Goal: Complete application form

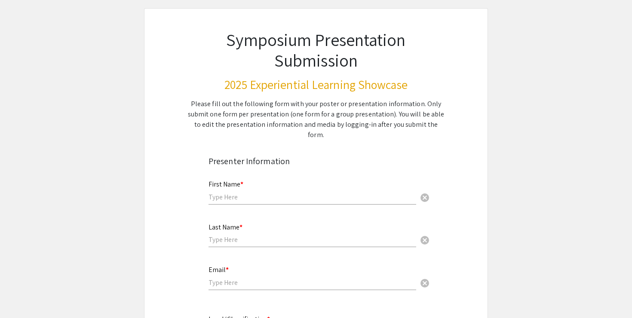
scroll to position [53, 0]
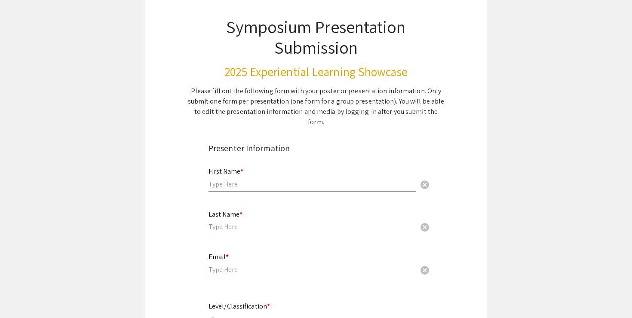
click at [288, 180] on input "text" at bounding box center [312, 184] width 208 height 9
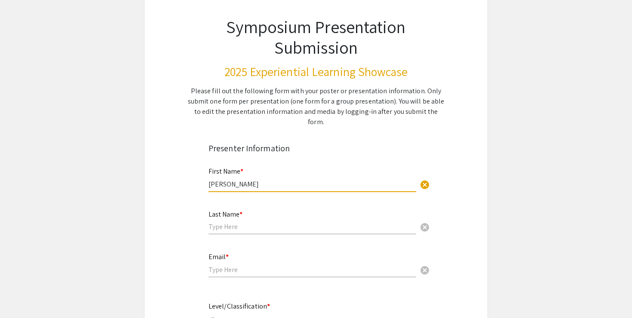
drag, startPoint x: 232, startPoint y: 174, endPoint x: 309, endPoint y: 174, distance: 77.3
click at [309, 180] on input "[PERSON_NAME]" at bounding box center [312, 184] width 208 height 9
type input "[PERSON_NAME]"
click at [300, 222] on input "text" at bounding box center [312, 226] width 208 height 9
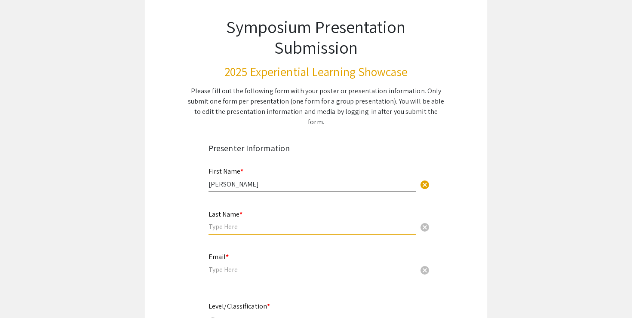
paste input "[PERSON_NAME]"
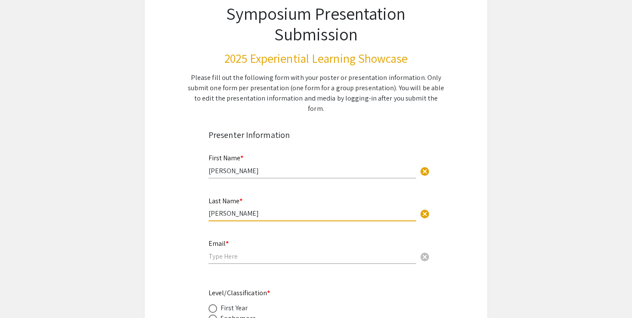
scroll to position [75, 0]
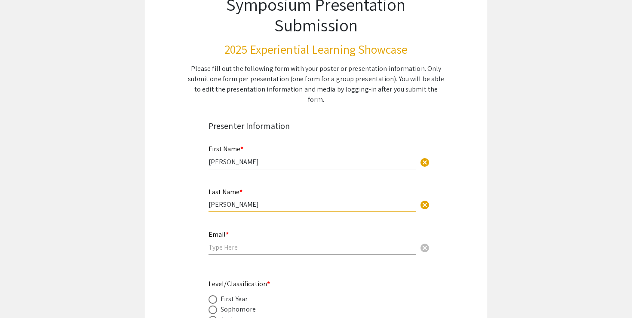
type input "[PERSON_NAME]"
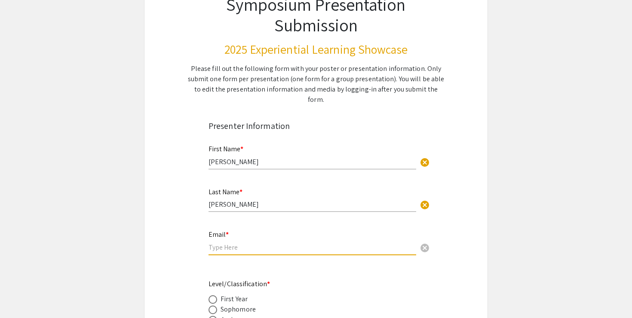
click at [282, 243] on input "email" at bounding box center [312, 247] width 208 height 9
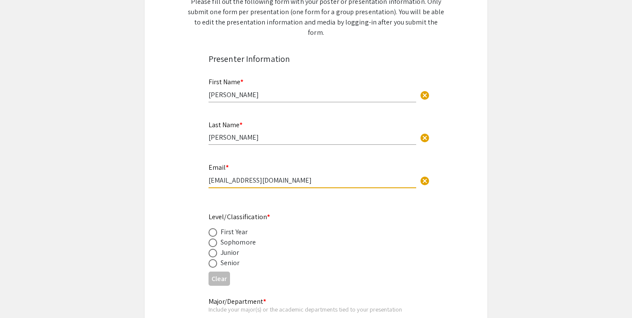
scroll to position [175, 0]
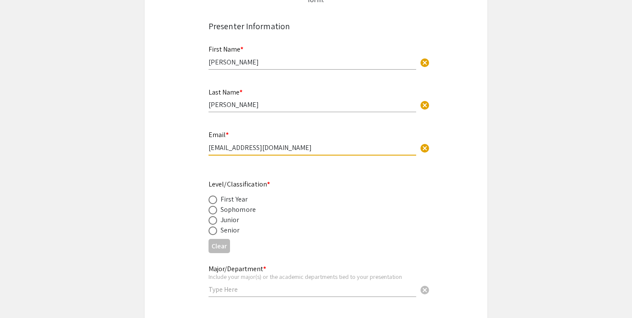
type input "[EMAIL_ADDRESS][DOMAIN_NAME]"
click at [212, 226] on span at bounding box center [212, 230] width 9 height 9
click at [212, 226] on input "radio" at bounding box center [212, 230] width 9 height 9
radio input "true"
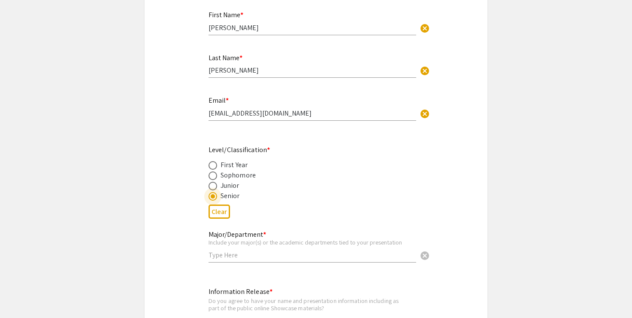
scroll to position [225, 0]
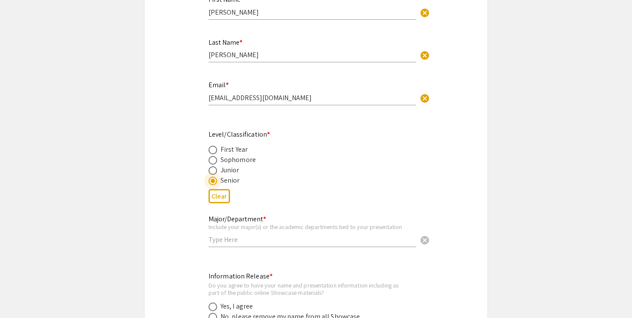
click at [233, 235] on input "text" at bounding box center [312, 239] width 208 height 9
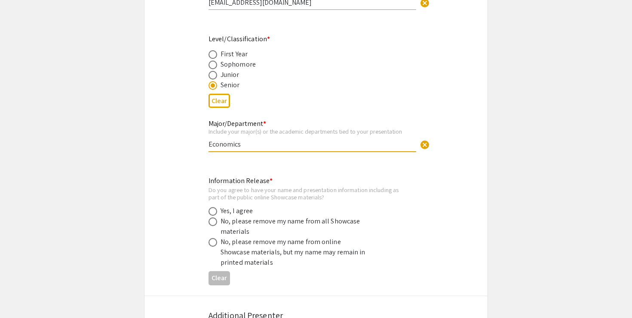
scroll to position [321, 0]
type input "Economics"
click at [212, 206] on span at bounding box center [212, 210] width 9 height 9
click at [212, 206] on input "radio" at bounding box center [212, 210] width 9 height 9
radio input "true"
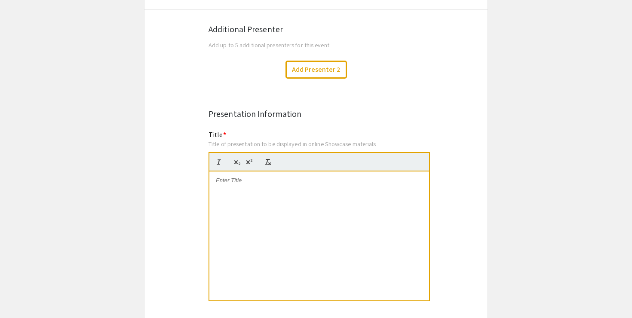
scroll to position [618, 0]
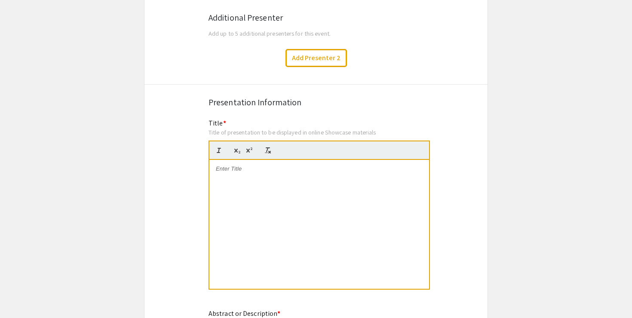
click at [293, 182] on div at bounding box center [319, 224] width 220 height 129
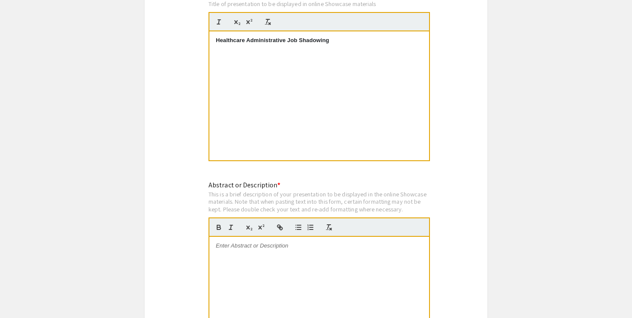
scroll to position [750, 0]
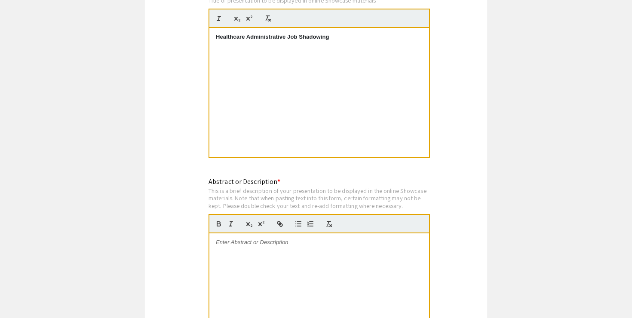
click at [318, 243] on div at bounding box center [319, 297] width 220 height 129
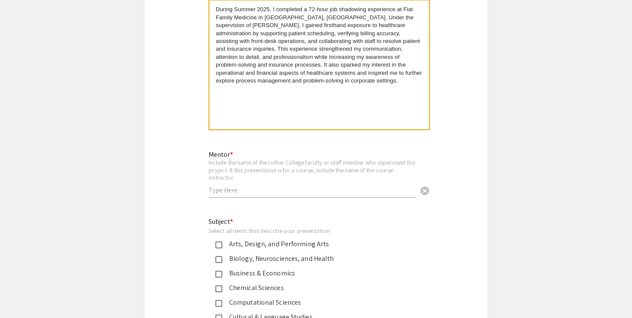
scroll to position [984, 0]
click at [281, 185] on input "text" at bounding box center [312, 189] width 208 height 9
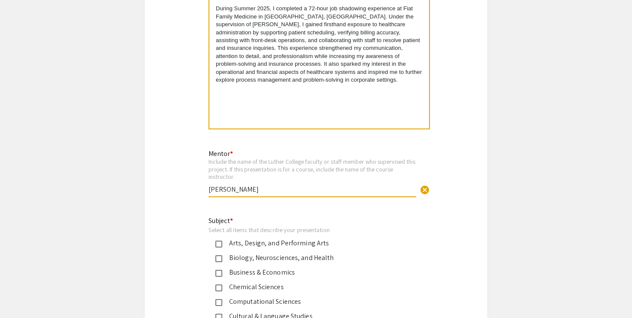
type input "[PERSON_NAME]"
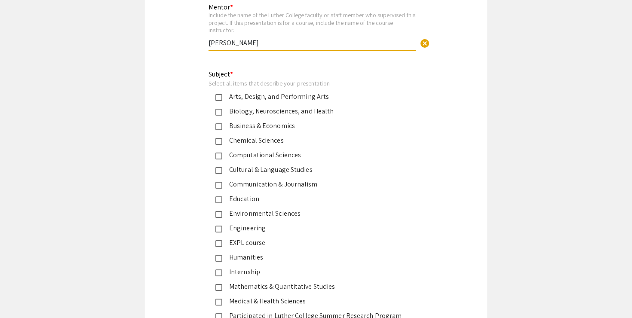
scroll to position [1133, 0]
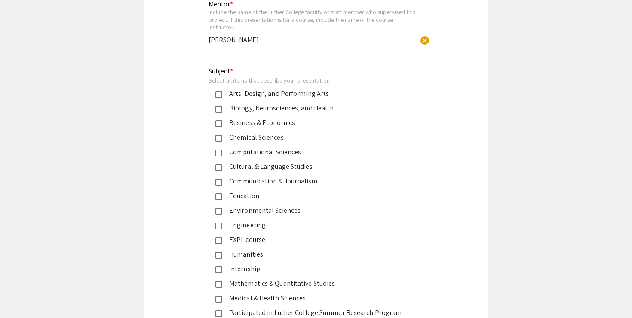
click at [217, 237] on mat-pseudo-checkbox at bounding box center [218, 240] width 7 height 7
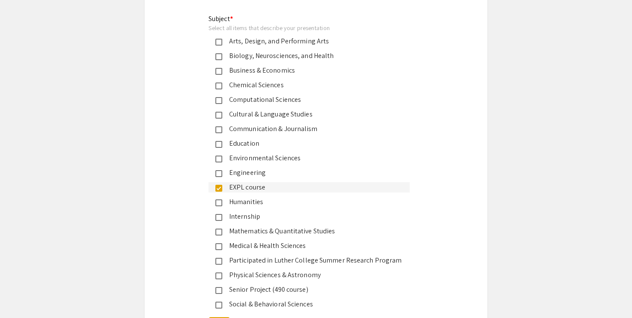
scroll to position [1184, 0]
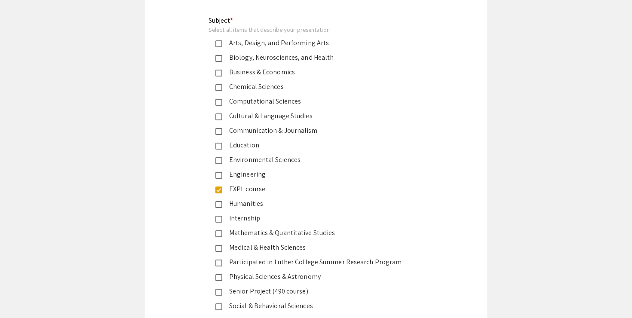
click at [217, 70] on mat-pseudo-checkbox at bounding box center [218, 73] width 7 height 7
click at [218, 55] on mat-pseudo-checkbox at bounding box center [218, 58] width 7 height 7
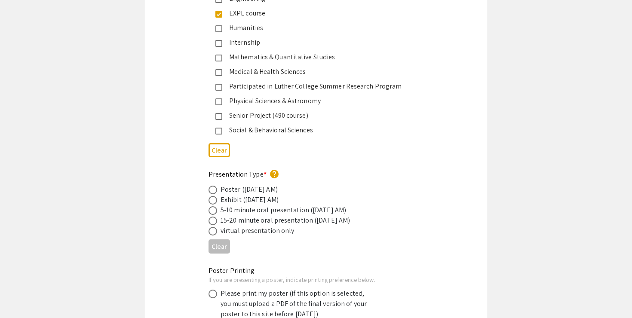
scroll to position [1361, 0]
click at [212, 226] on span at bounding box center [212, 230] width 9 height 9
click at [212, 226] on input "radio" at bounding box center [212, 230] width 9 height 9
radio input "true"
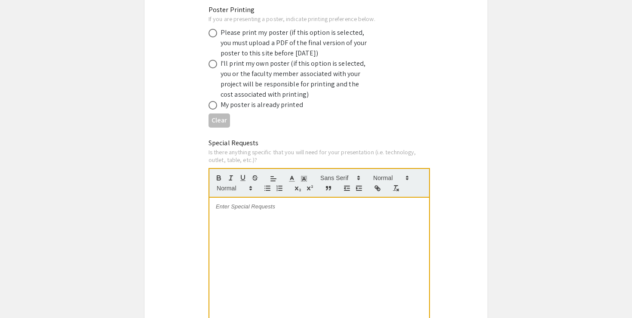
scroll to position [1806, 0]
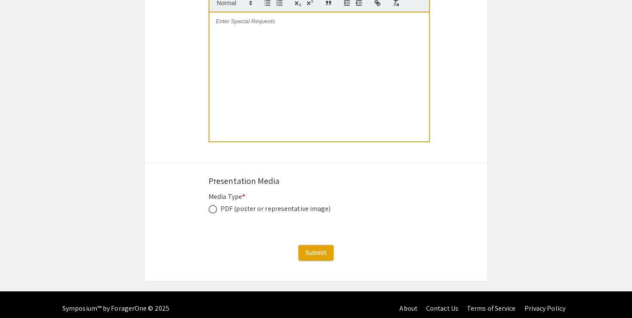
click at [214, 205] on span at bounding box center [212, 209] width 9 height 9
click at [214, 205] on input "radio" at bounding box center [212, 209] width 9 height 9
radio input "true"
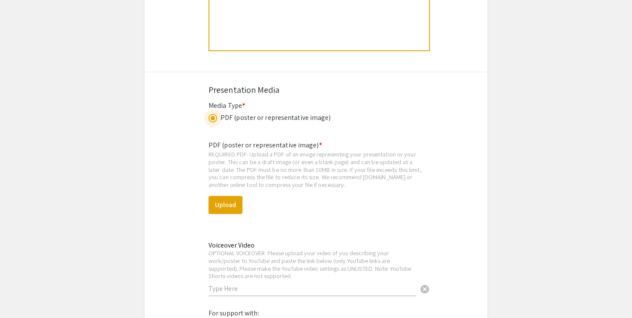
scroll to position [1915, 0]
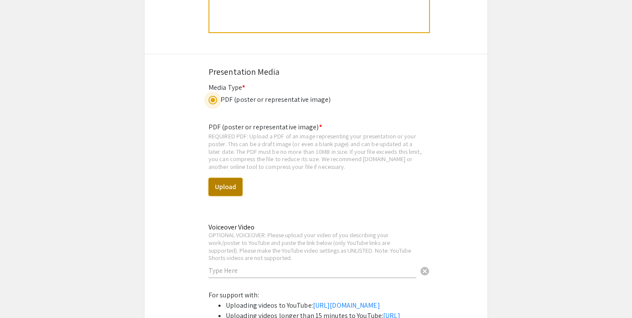
click at [226, 180] on button "Upload" at bounding box center [225, 187] width 34 height 18
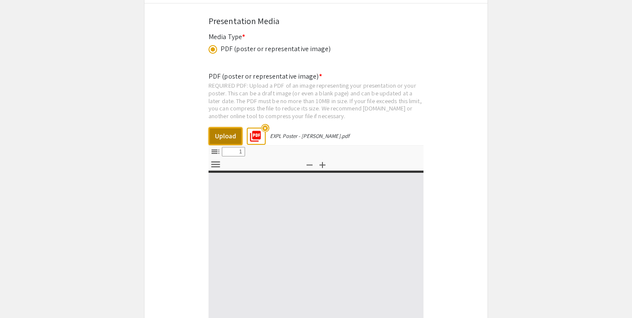
select select "custom"
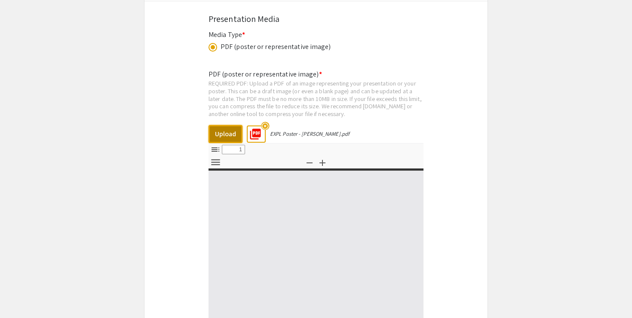
type input "0"
select select "custom"
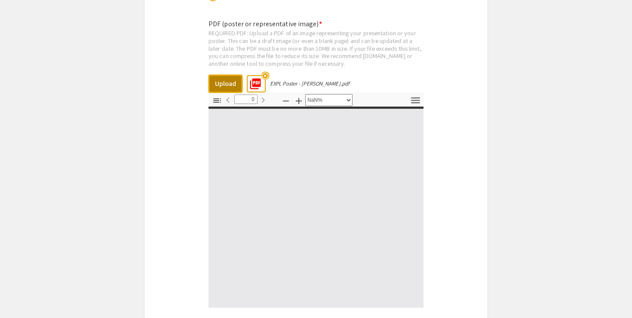
type input "1"
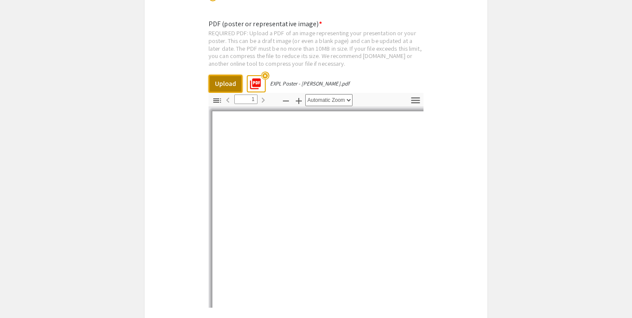
select select "auto"
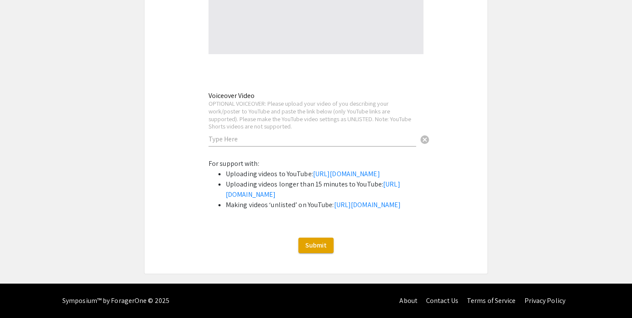
scroll to position [2292, 0]
click at [350, 134] on input "text" at bounding box center [312, 138] width 208 height 9
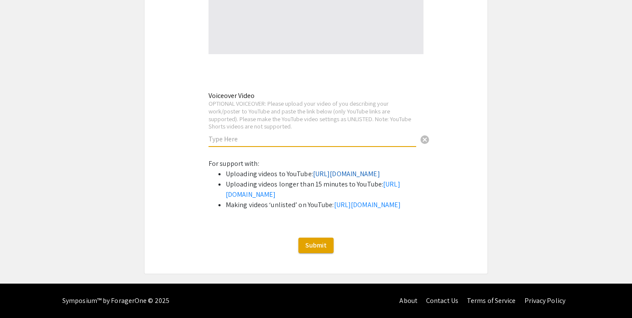
click at [313, 169] on link "[URL][DOMAIN_NAME]" at bounding box center [346, 173] width 67 height 9
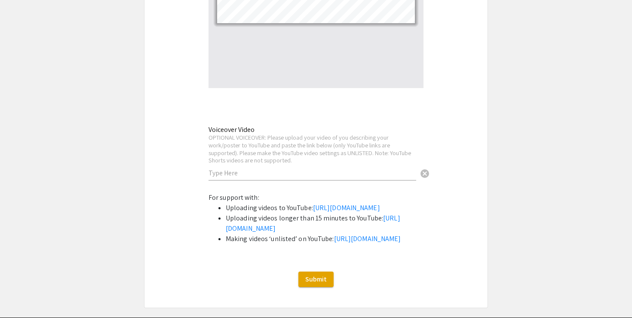
scroll to position [2240, 0]
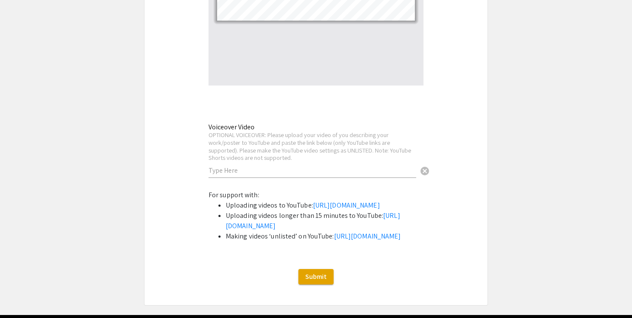
click at [281, 166] on input "text" at bounding box center [312, 170] width 208 height 9
paste input "[URL][DOMAIN_NAME]"
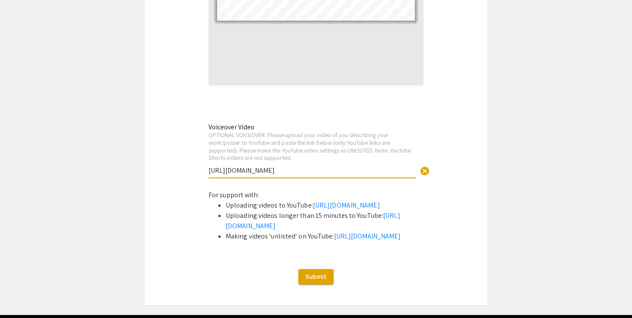
type input "[URL][DOMAIN_NAME]"
click at [387, 190] on div "For support with: Uploading videos to YouTube: [URL][DOMAIN_NAME] Uploading vid…" at bounding box center [315, 219] width 215 height 58
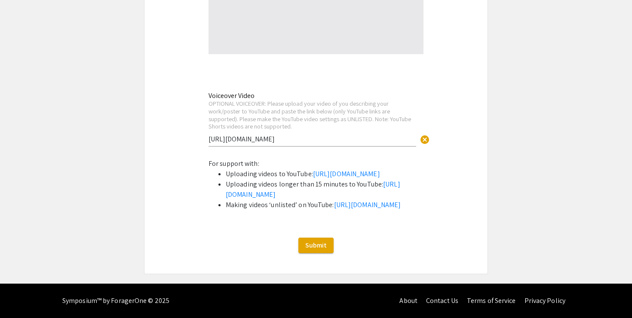
scroll to position [2315, 0]
click at [261, 134] on input "[URL][DOMAIN_NAME]" at bounding box center [312, 138] width 208 height 9
click at [345, 159] on div "For support with: Uploading videos to YouTube: [URL][DOMAIN_NAME] Uploading vid…" at bounding box center [315, 188] width 215 height 58
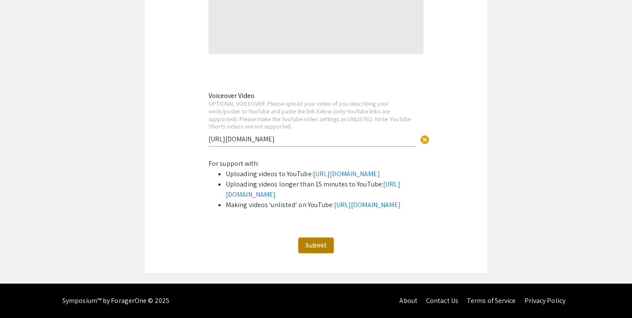
click at [322, 248] on span "Submit" at bounding box center [315, 245] width 21 height 9
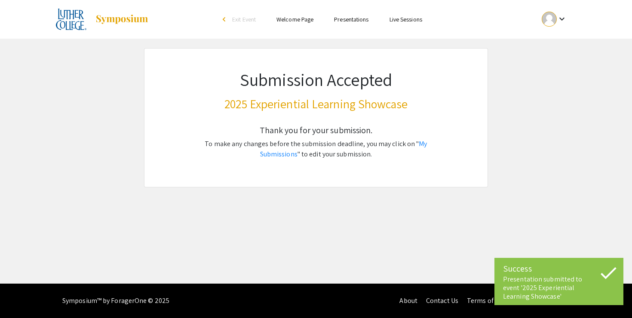
scroll to position [0, 0]
